Goal: Task Accomplishment & Management: Complete application form

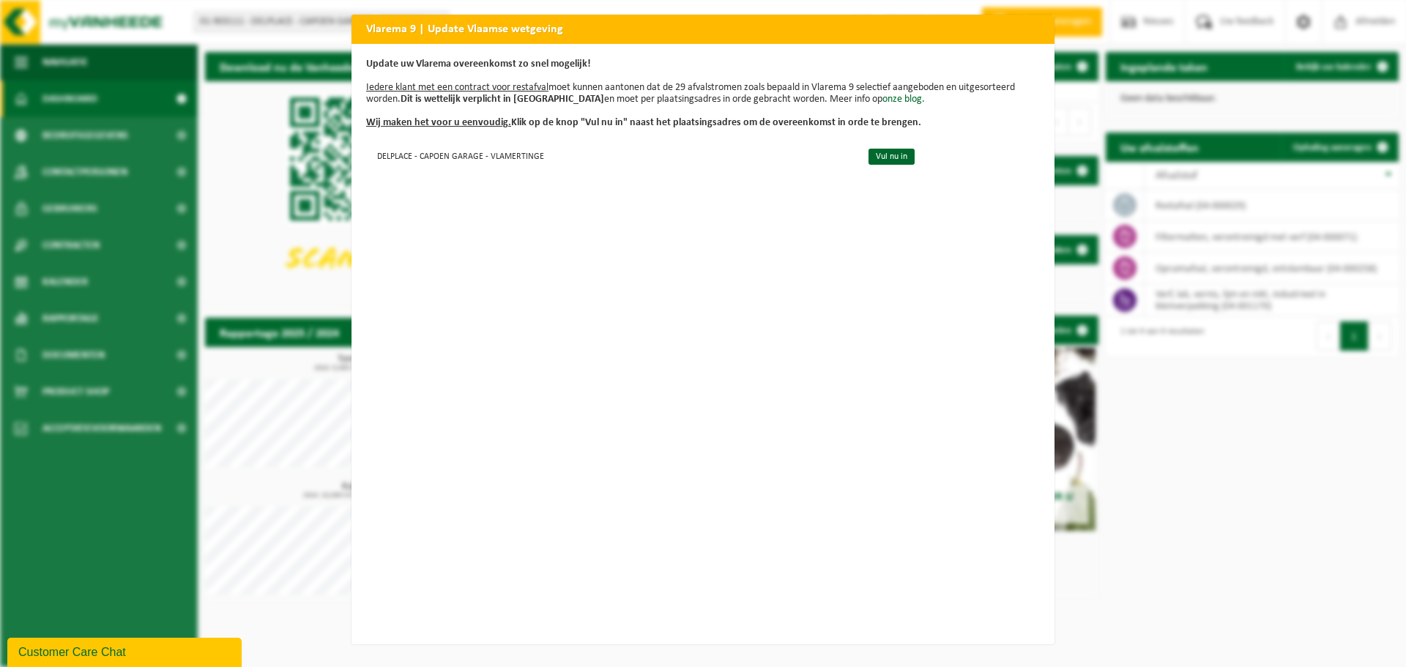
click at [246, 196] on div "Vlarema 9 | Update Vlaamse wetgeving Update uw Vlarema overeenkomst zo snel mog…" at bounding box center [703, 333] width 1406 height 667
click at [887, 159] on link "Vul nu in" at bounding box center [891, 157] width 46 height 16
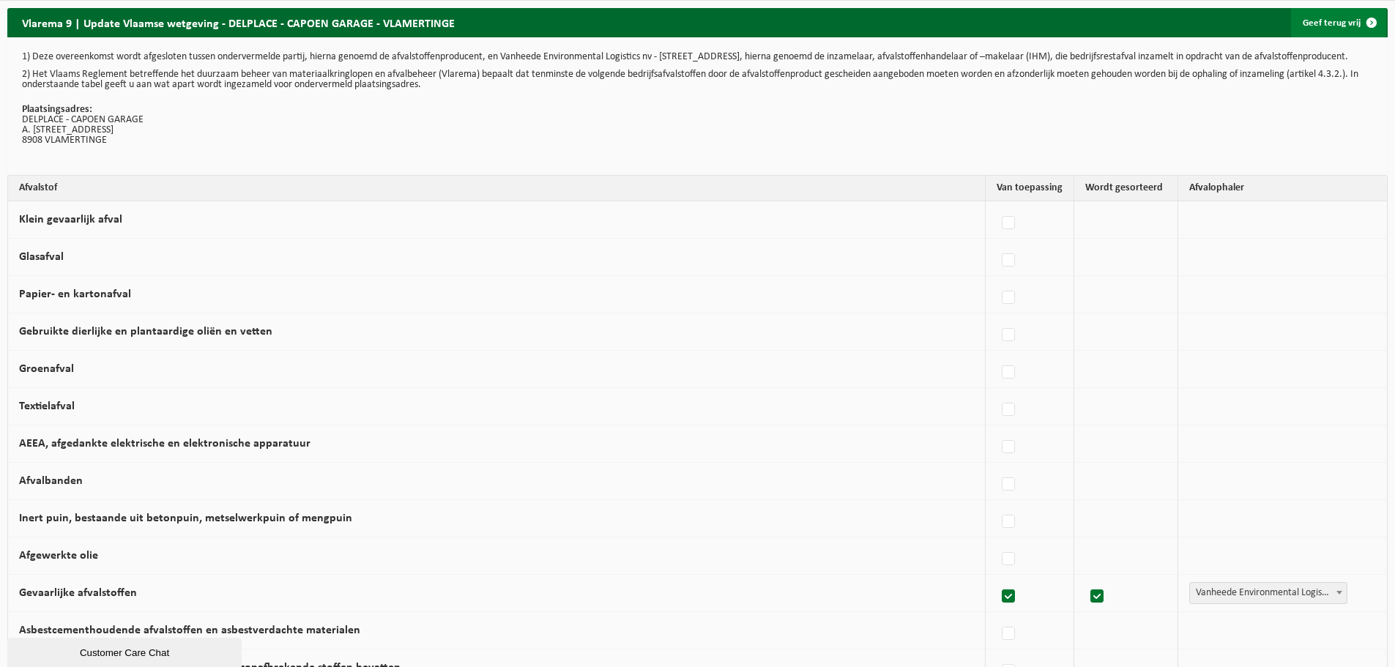
click at [1376, 17] on span at bounding box center [1371, 22] width 29 height 29
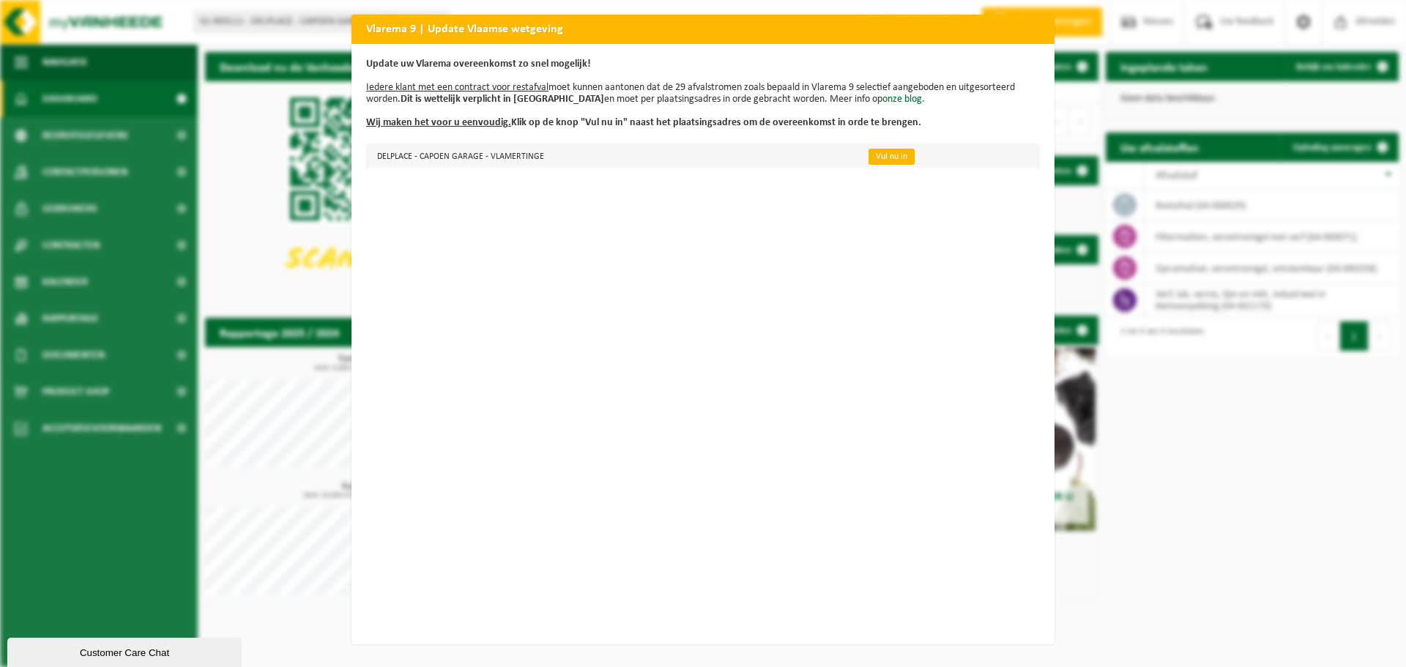
click at [887, 153] on link "Vul nu in" at bounding box center [891, 157] width 46 height 16
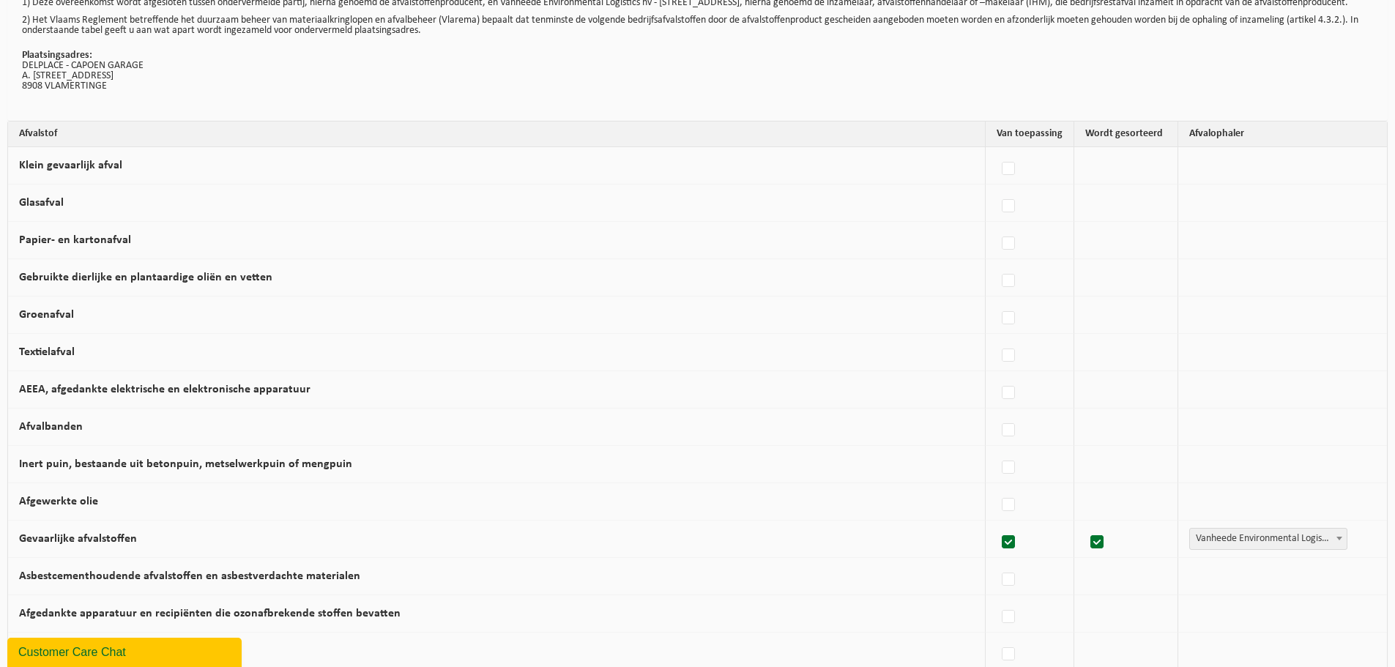
scroll to position [146, 0]
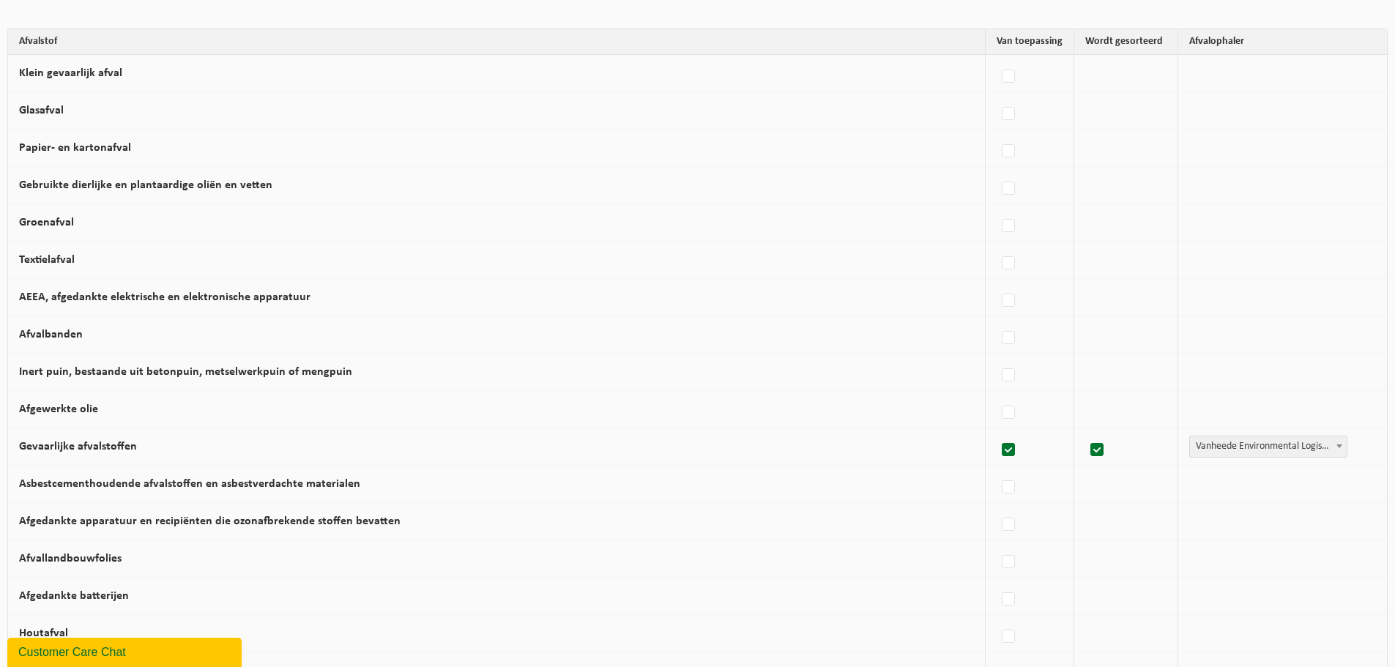
click at [61, 452] on label "Gevaarlijke afvalstoffen" at bounding box center [78, 447] width 118 height 12
click at [996, 432] on input "Gevaarlijke afvalstoffen" at bounding box center [996, 431] width 1 height 1
click at [69, 452] on label "Gevaarlijke afvalstoffen" at bounding box center [78, 447] width 118 height 12
click at [1105, 432] on input "Gevaarlijke afvalstoffen" at bounding box center [1105, 431] width 1 height 1
checkbox input "true"
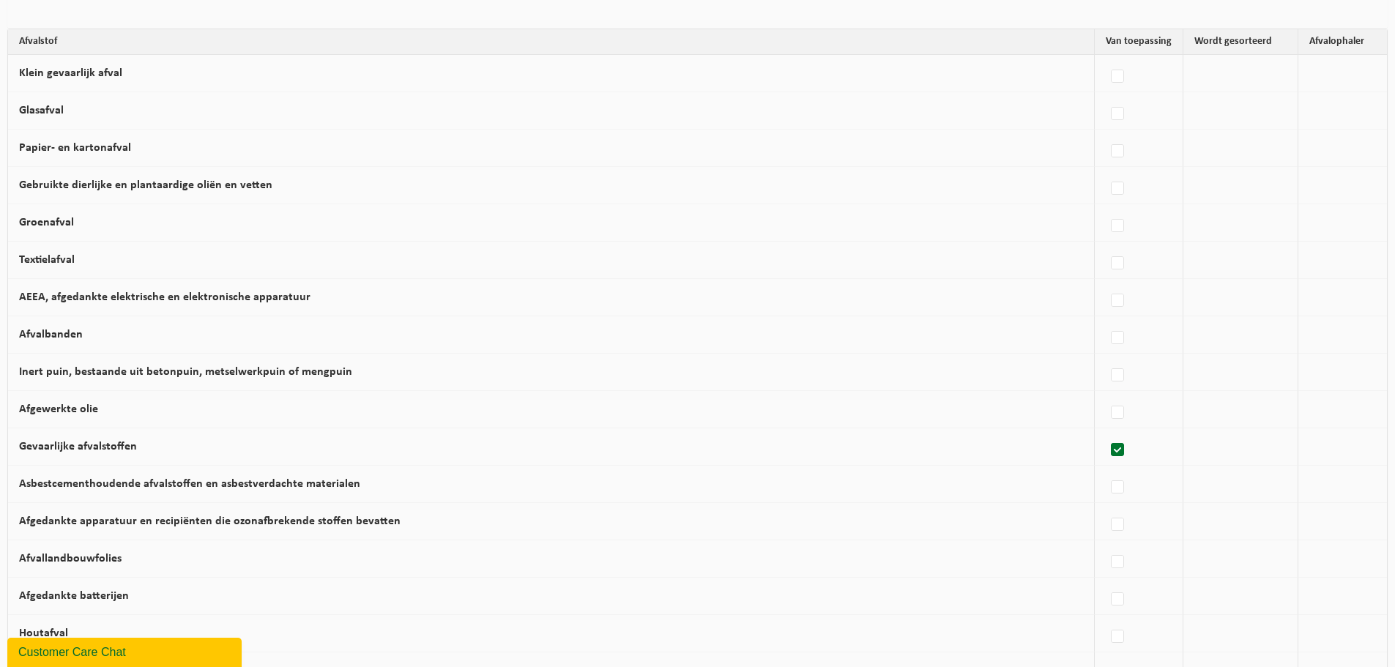
checkbox input "true"
click at [1300, 457] on span "Vanheede Environmental Logistics" at bounding box center [1268, 446] width 157 height 20
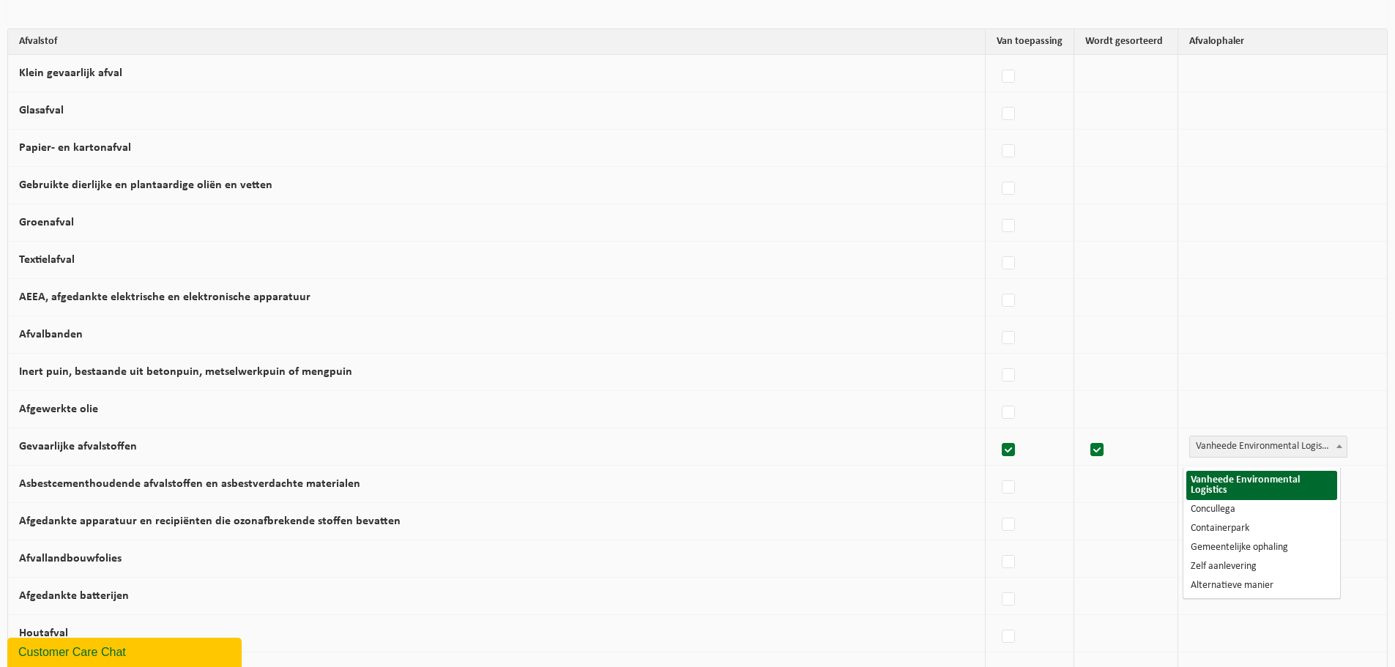
click at [1300, 457] on span "Vanheede Environmental Logistics" at bounding box center [1268, 446] width 157 height 20
click at [112, 452] on label "Gevaarlijke afvalstoffen" at bounding box center [78, 447] width 118 height 12
click at [996, 432] on input "Gevaarlijke afvalstoffen" at bounding box center [996, 431] width 1 height 1
checkbox input "false"
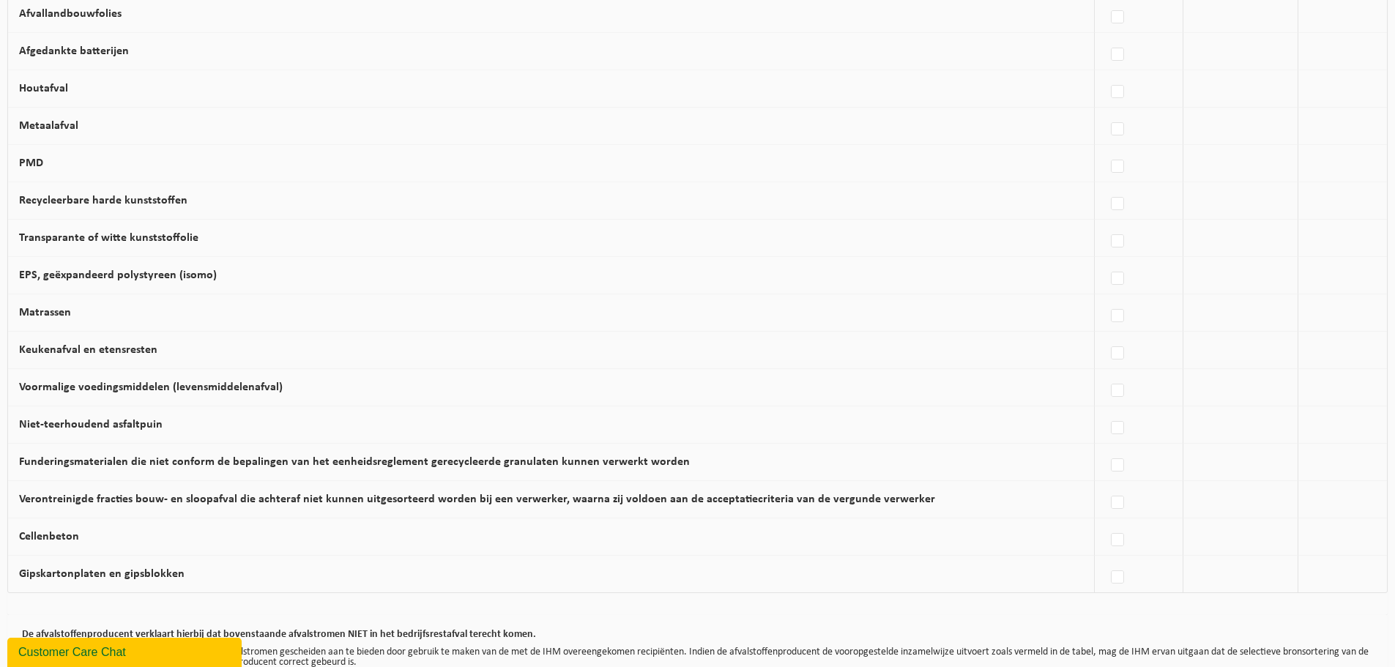
scroll to position [807, 0]
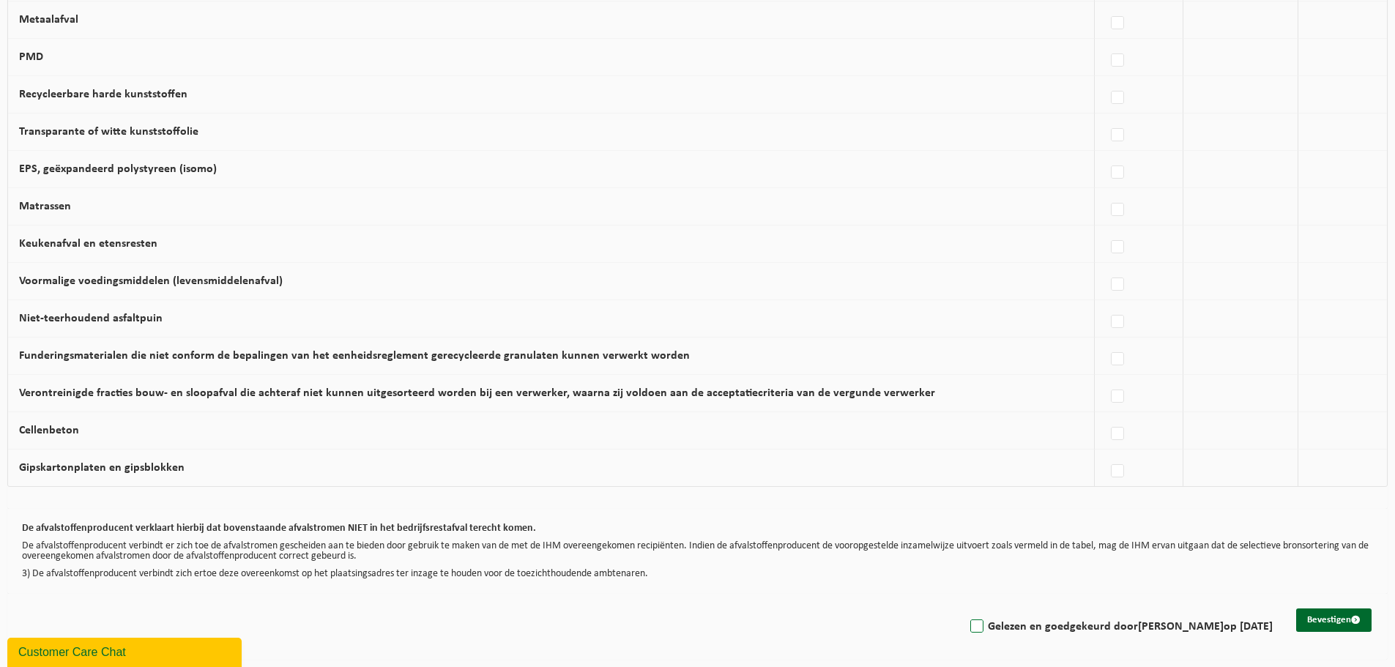
click at [967, 627] on label "Gelezen en goedgekeurd door SABINE CAPOEN op 09/10/25" at bounding box center [1119, 627] width 305 height 22
click at [964, 608] on input "Gelezen en goedgekeurd door SABINE CAPOEN op 09/10/25" at bounding box center [964, 608] width 1 height 1
checkbox input "true"
click at [1346, 624] on button "Bevestigen" at bounding box center [1333, 619] width 75 height 23
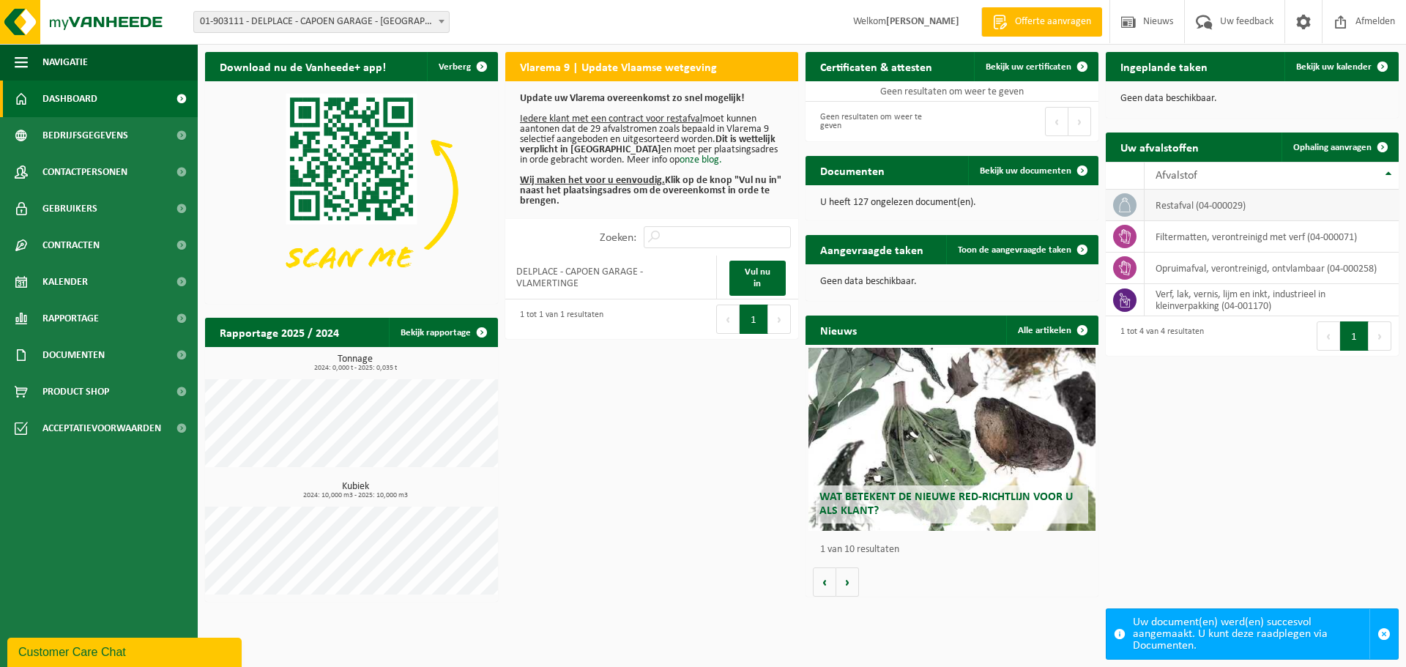
click at [1166, 204] on td "restafval (04-000029)" at bounding box center [1271, 205] width 254 height 31
click at [176, 279] on span at bounding box center [181, 282] width 33 height 37
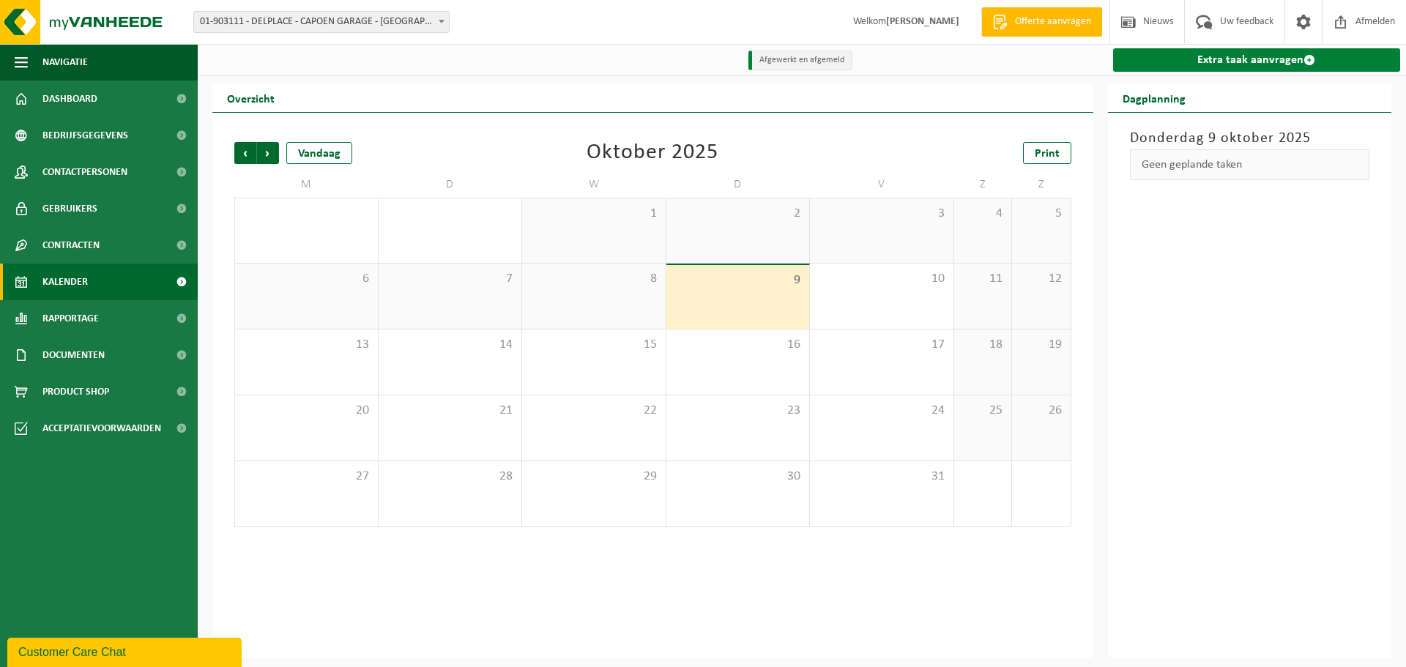
click at [1239, 64] on link "Extra taak aanvragen" at bounding box center [1257, 59] width 288 height 23
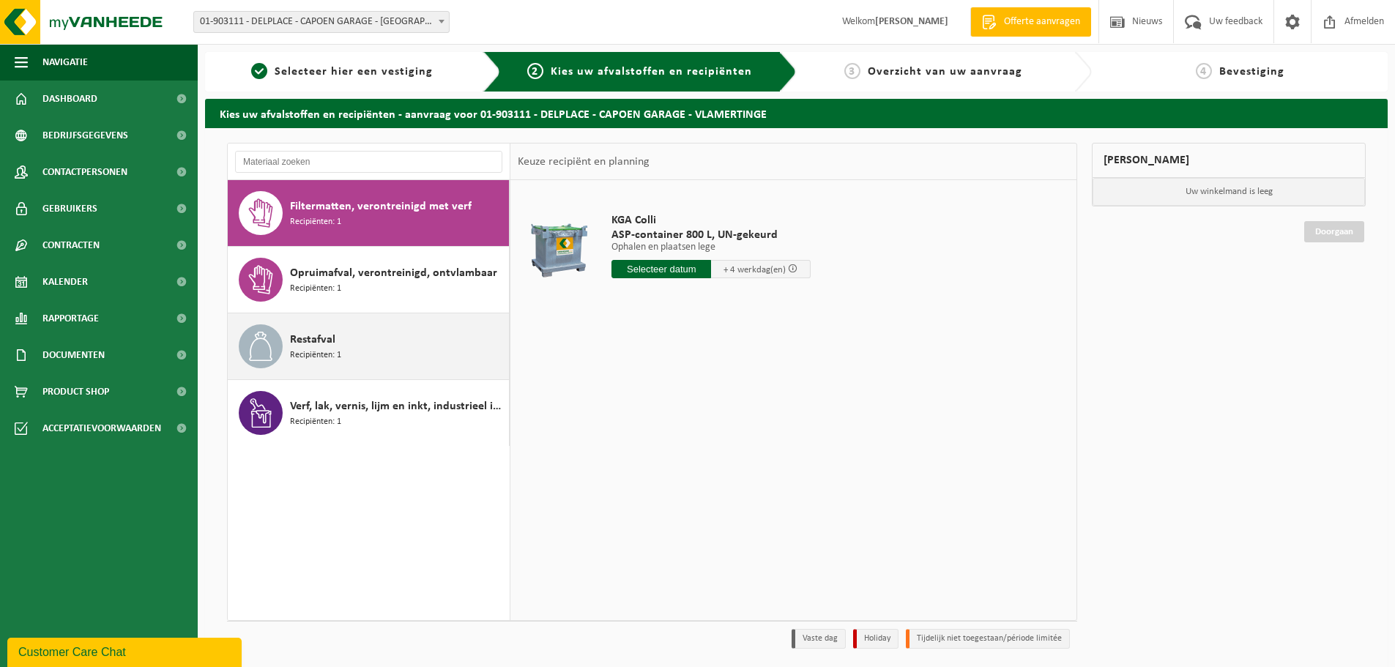
click at [338, 353] on span "Recipiënten: 1" at bounding box center [315, 355] width 51 height 14
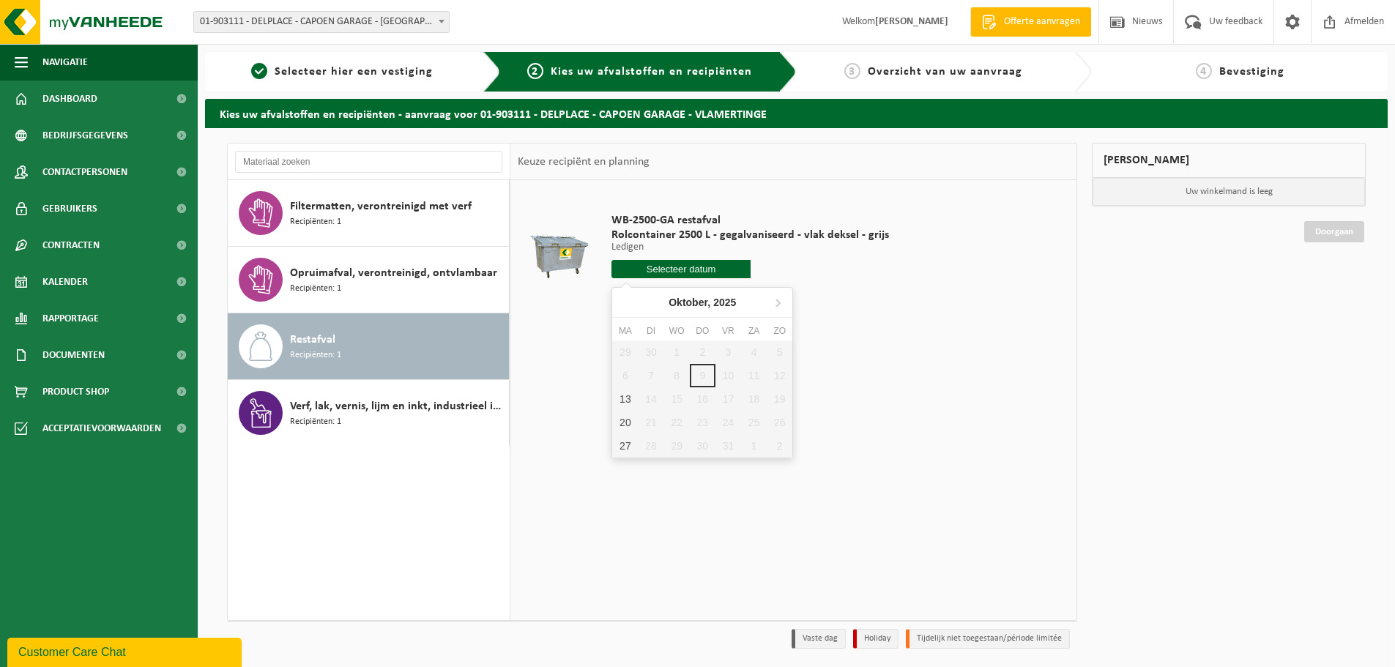
click at [676, 269] on input "text" at bounding box center [680, 269] width 139 height 18
click at [625, 396] on div "13" at bounding box center [625, 398] width 26 height 23
type input "Van 2025-10-13"
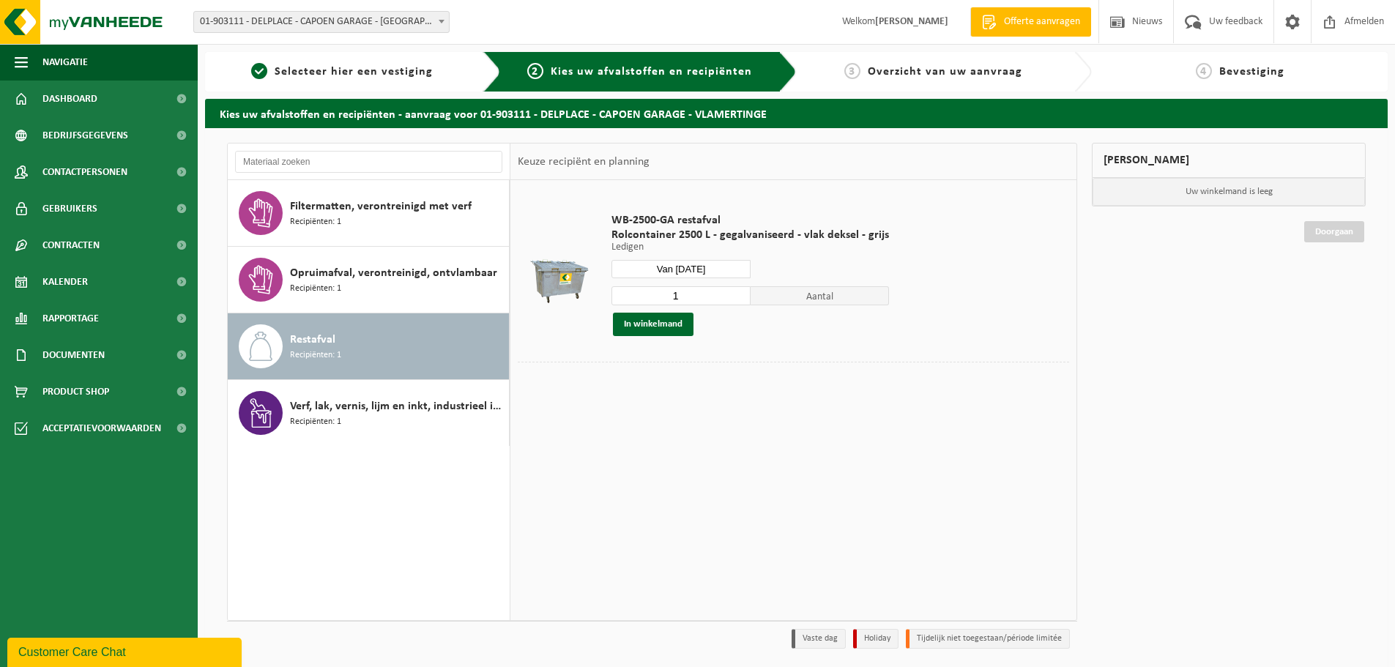
click at [796, 412] on div "WB-2500-GA restafval Rolcontainer 2500 L - gegalvaniseerd - vlak deksel - grijs…" at bounding box center [793, 399] width 566 height 439
click at [657, 329] on button "In winkelmand" at bounding box center [653, 324] width 81 height 23
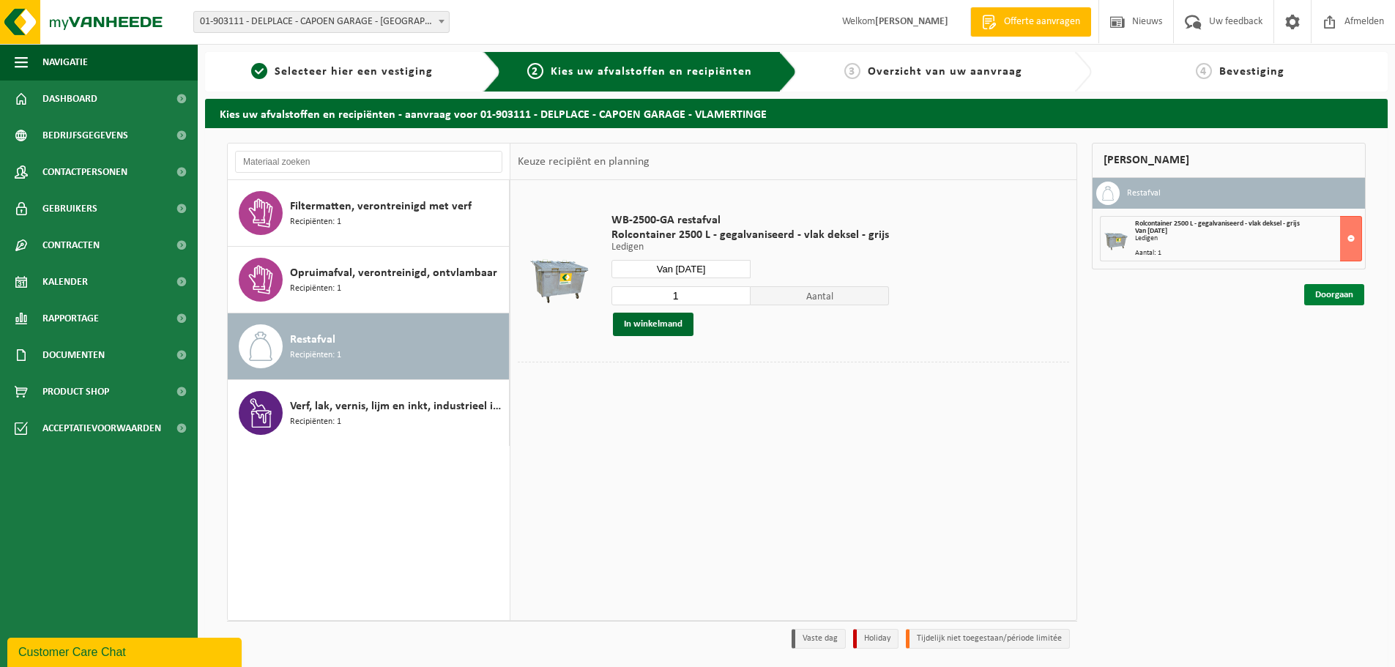
click at [1316, 296] on link "Doorgaan" at bounding box center [1334, 294] width 60 height 21
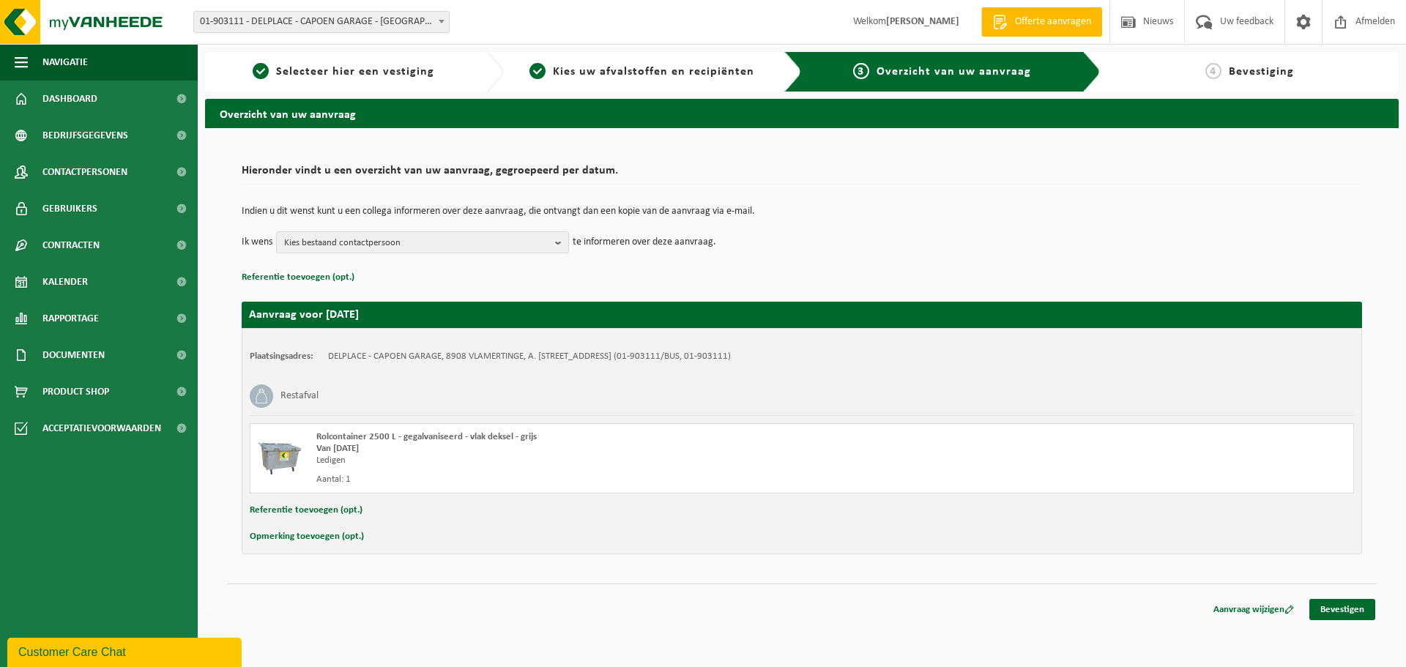
click at [896, 229] on td "Indien u dit wenst kunt u een collega informeren over deze aanvraag, die ontvan…" at bounding box center [802, 218] width 1120 height 25
click at [485, 244] on span "Kies bestaand contactpersoon" at bounding box center [416, 243] width 265 height 22
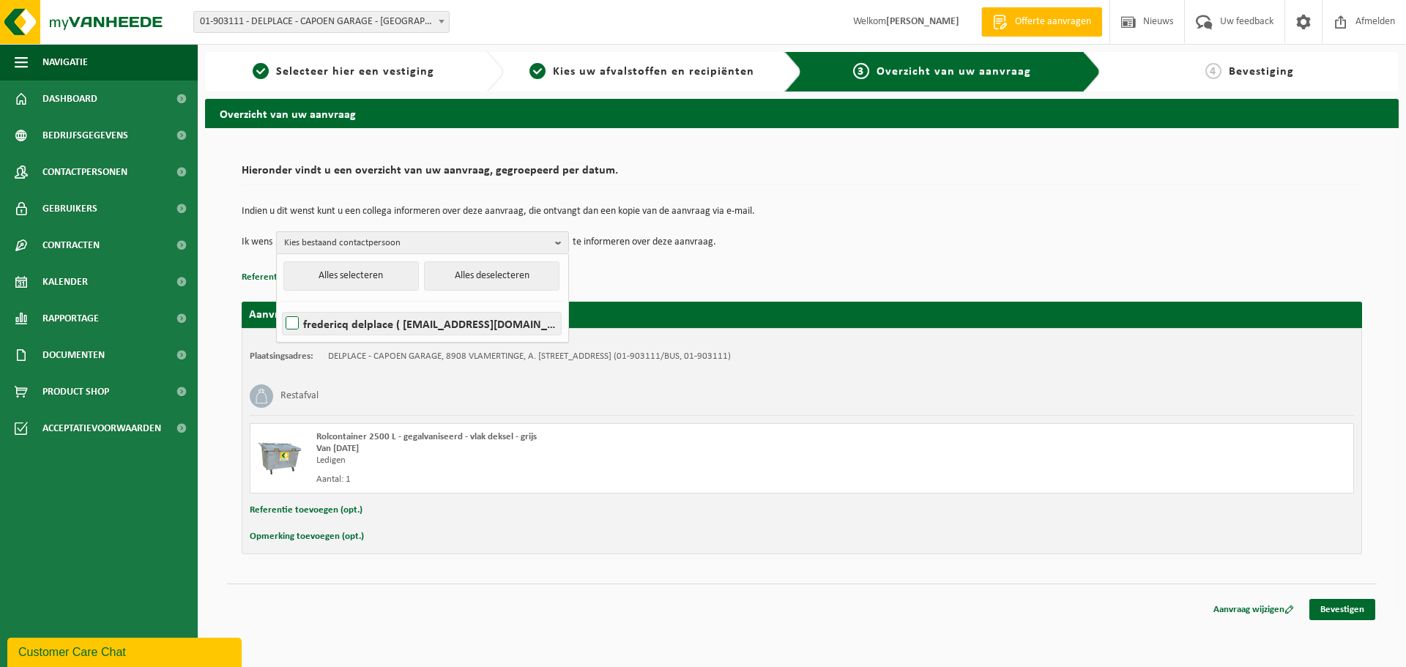
click at [287, 320] on label "fredericq delplace ( [EMAIL_ADDRESS][DOMAIN_NAME] )" at bounding box center [422, 324] width 278 height 22
click at [280, 305] on input "fredericq delplace ( [EMAIL_ADDRESS][DOMAIN_NAME] )" at bounding box center [280, 305] width 1 height 1
checkbox input "true"
click at [821, 184] on h2 "Hieronder vindt u een overzicht van uw aanvraag, gegroepeerd per datum." at bounding box center [802, 175] width 1120 height 20
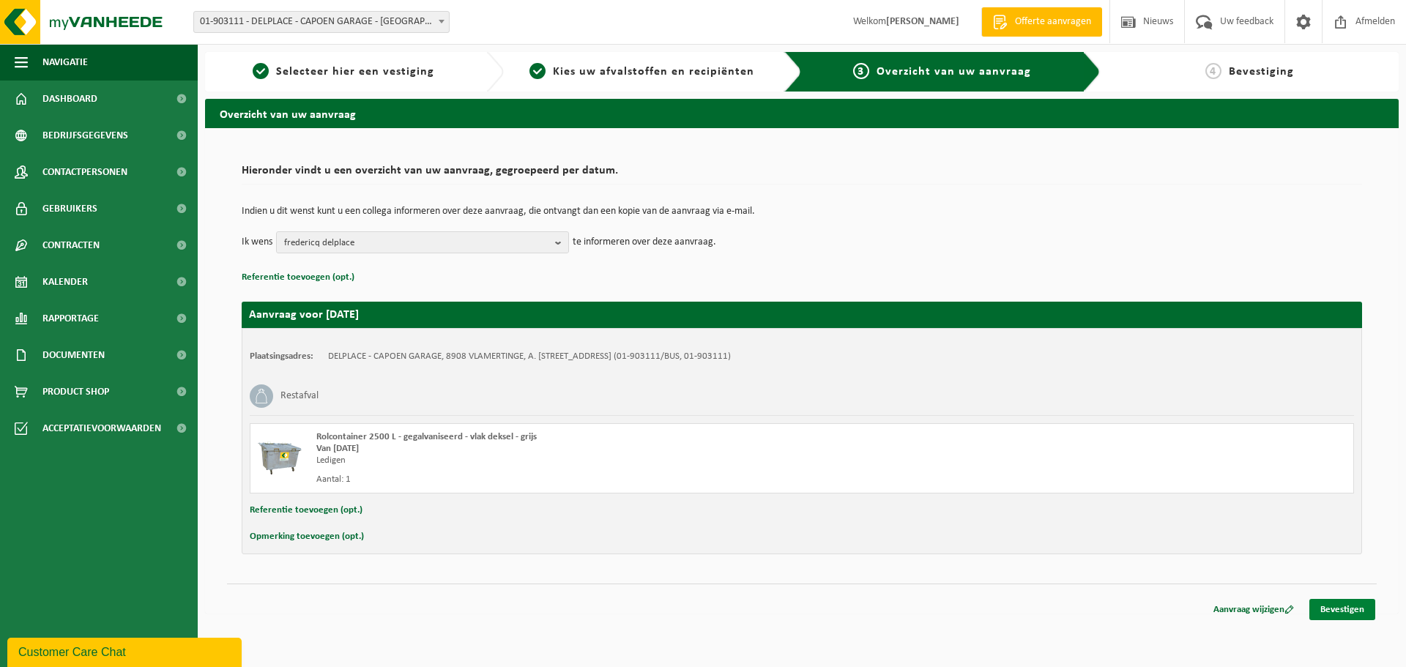
click at [1346, 608] on link "Bevestigen" at bounding box center [1342, 609] width 66 height 21
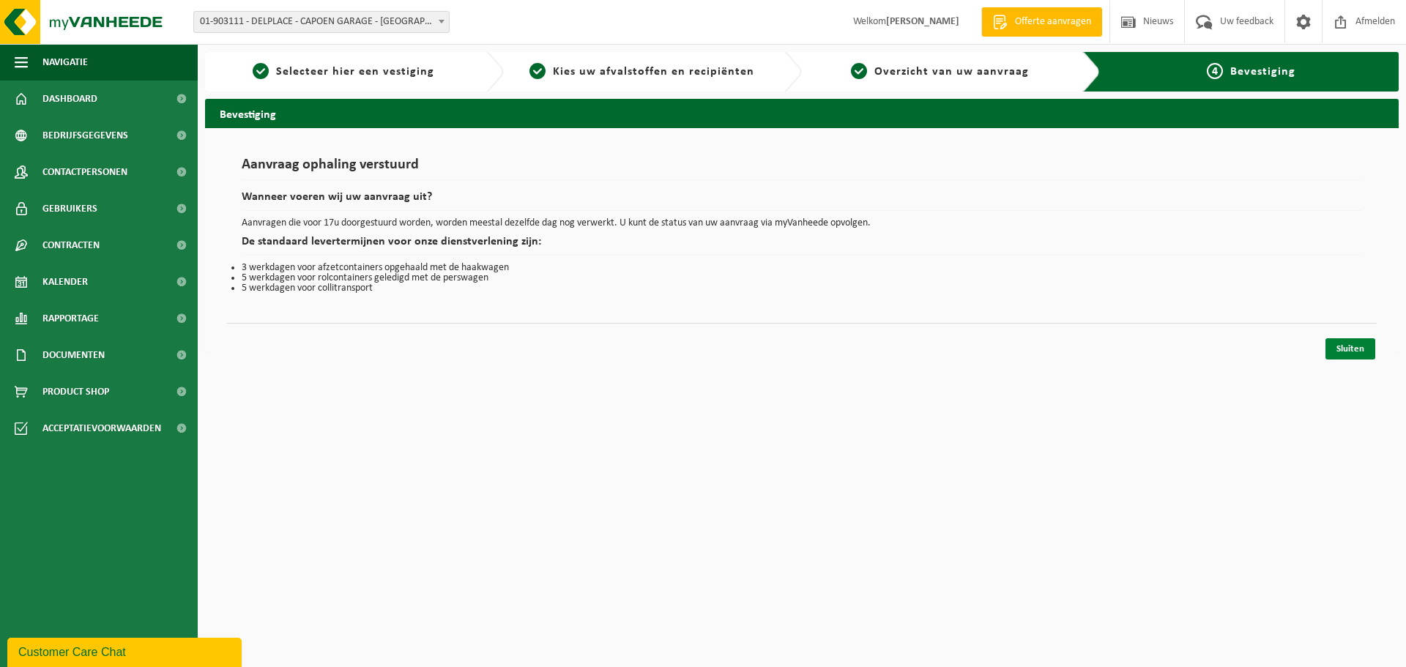
click at [1351, 349] on link "Sluiten" at bounding box center [1350, 348] width 50 height 21
